Goal: Information Seeking & Learning: Learn about a topic

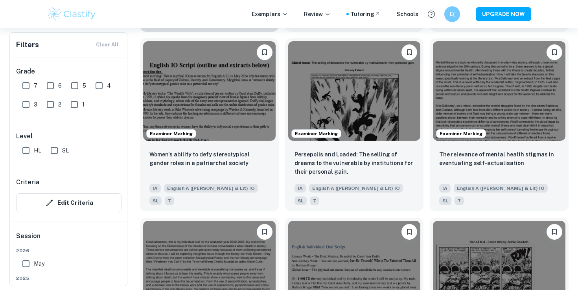
scroll to position [742, 0]
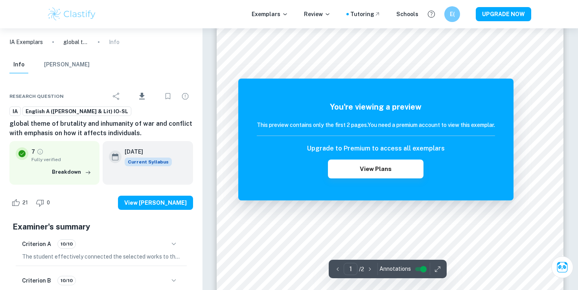
scroll to position [34, 0]
click at [454, 161] on div "Upgrade to Premium to access all exemplars View Plans" at bounding box center [376, 161] width 238 height 35
click at [497, 79] on div "You're viewing a preview This preview contains only the first 2 pages. You need…" at bounding box center [375, 140] width 275 height 122
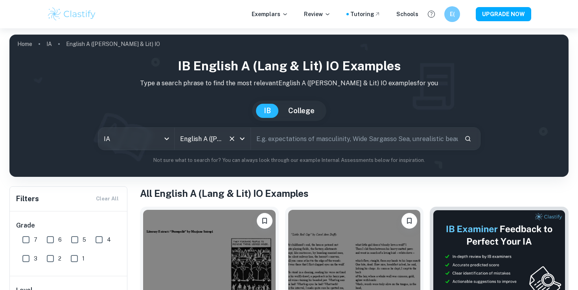
click at [219, 139] on input "English A ([PERSON_NAME] & Lit) IO" at bounding box center [201, 138] width 47 height 15
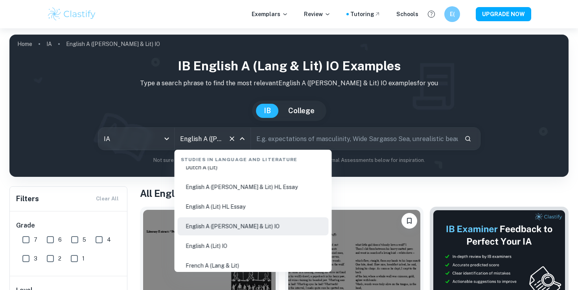
scroll to position [129, 0]
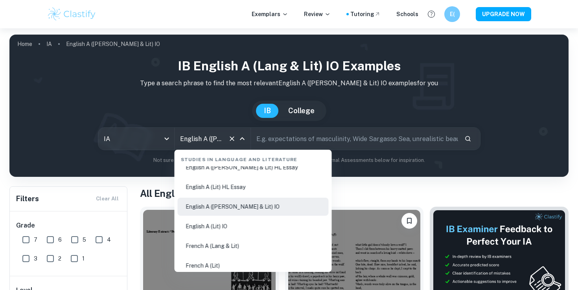
click at [214, 227] on li "English A (Lit) IO" at bounding box center [253, 226] width 151 height 18
type input "English A (Lit) IO"
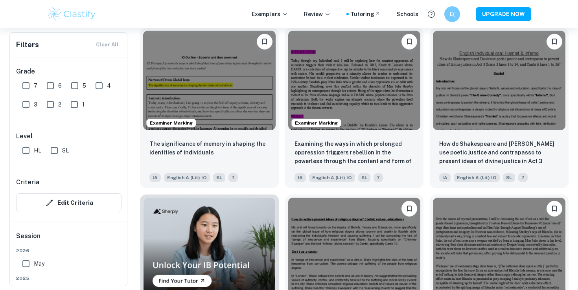
scroll to position [411, 0]
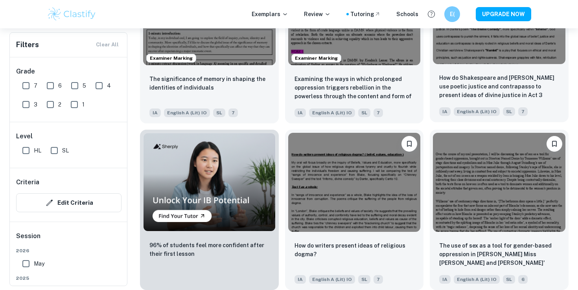
click at [492, 77] on p "How do Shakespeare and [PERSON_NAME] use poetic justice and contrapasso to pres…" at bounding box center [499, 87] width 120 height 27
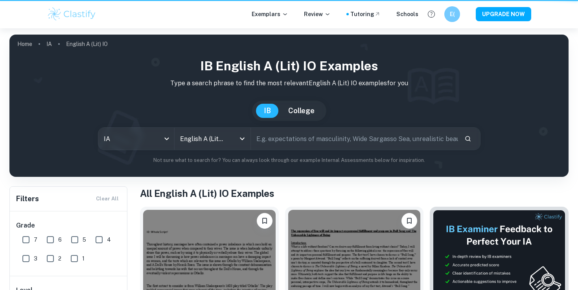
scroll to position [411, 0]
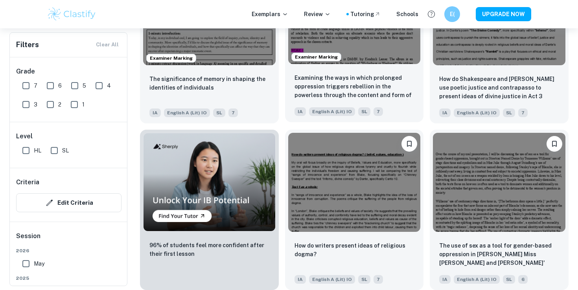
click at [377, 56] on img at bounding box center [354, 14] width 133 height 99
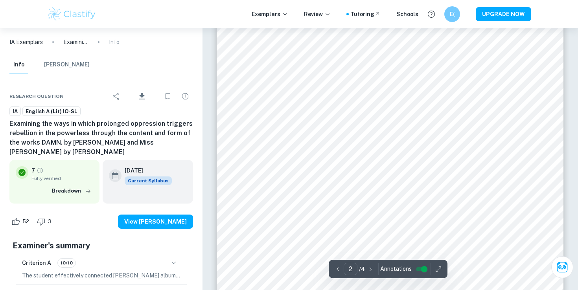
scroll to position [373, 0]
type input "1"
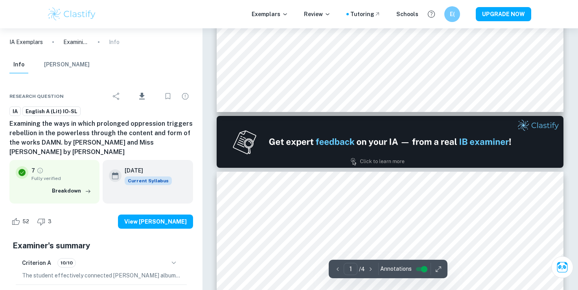
scroll to position [0, 0]
